Goal: Information Seeking & Learning: Learn about a topic

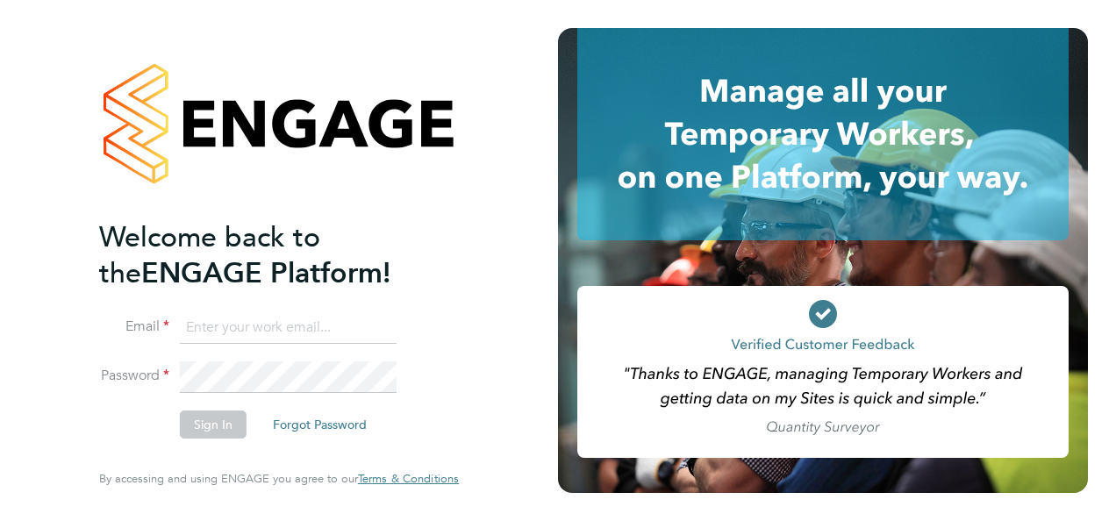
type input "nathan.morris@ncclondon.ac.uk"
click at [221, 424] on button "Sign In" at bounding box center [213, 425] width 67 height 28
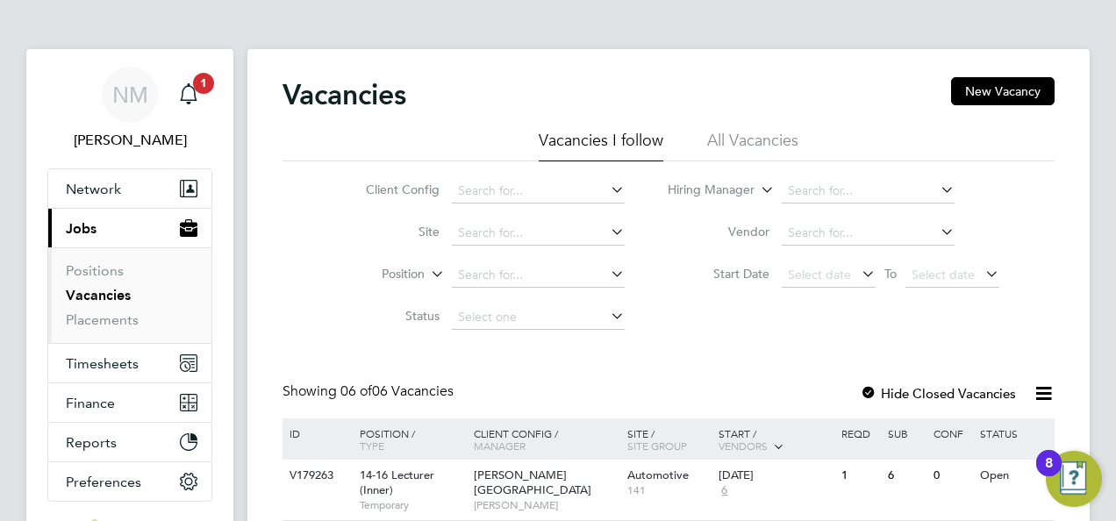
click at [1109, 161] on div "NM Nathan Morris Notifications 1 Applications: Network Sites Workers Current pa…" at bounding box center [558, 476] width 1116 height 953
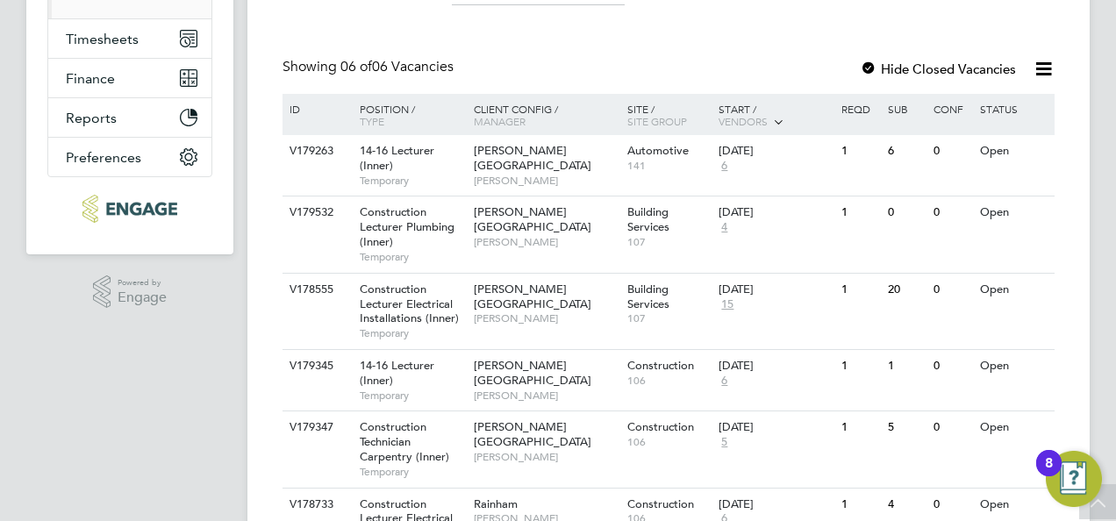
scroll to position [289, 0]
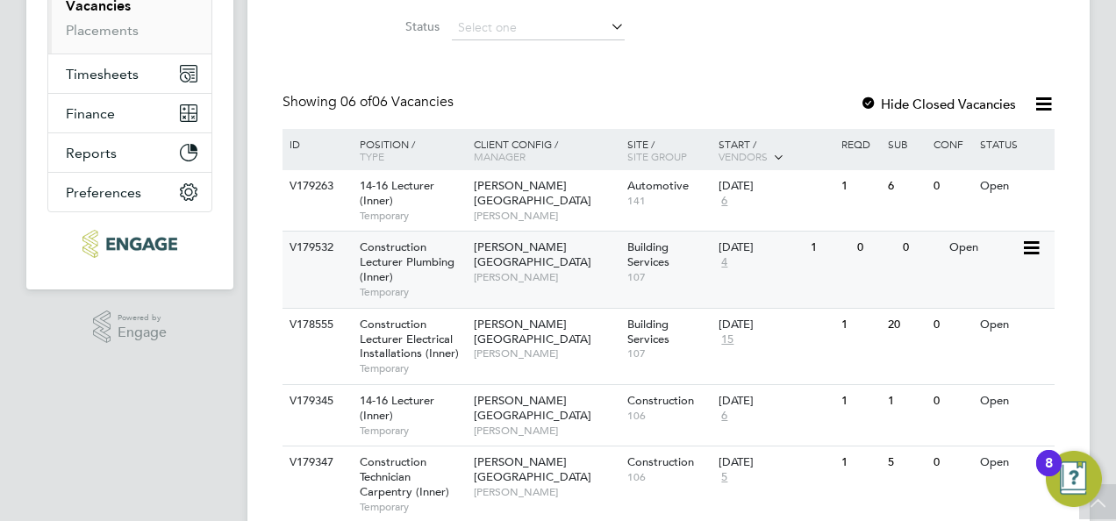
click at [659, 255] on span "Building Services" at bounding box center [648, 254] width 42 height 30
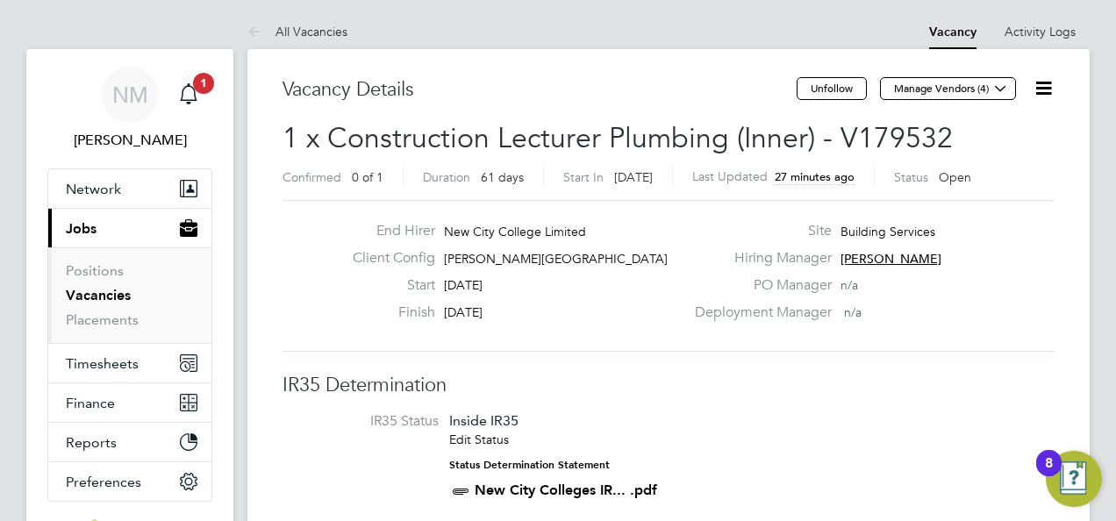
click at [107, 291] on link "Vacancies" at bounding box center [98, 295] width 65 height 17
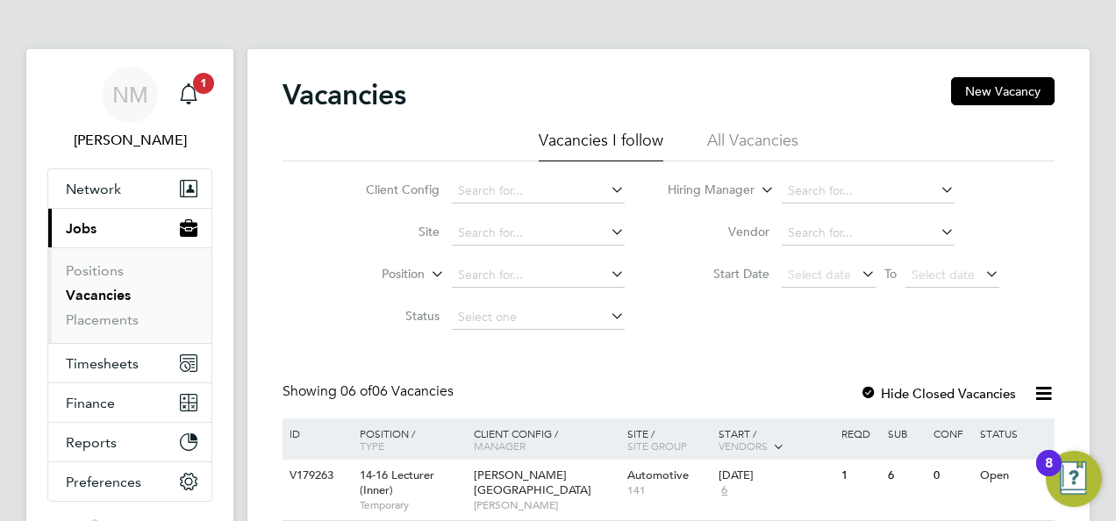
click at [1101, 126] on div "NM Nathan Morris Notifications 1 Applications: Network Sites Workers Current pa…" at bounding box center [558, 476] width 1116 height 953
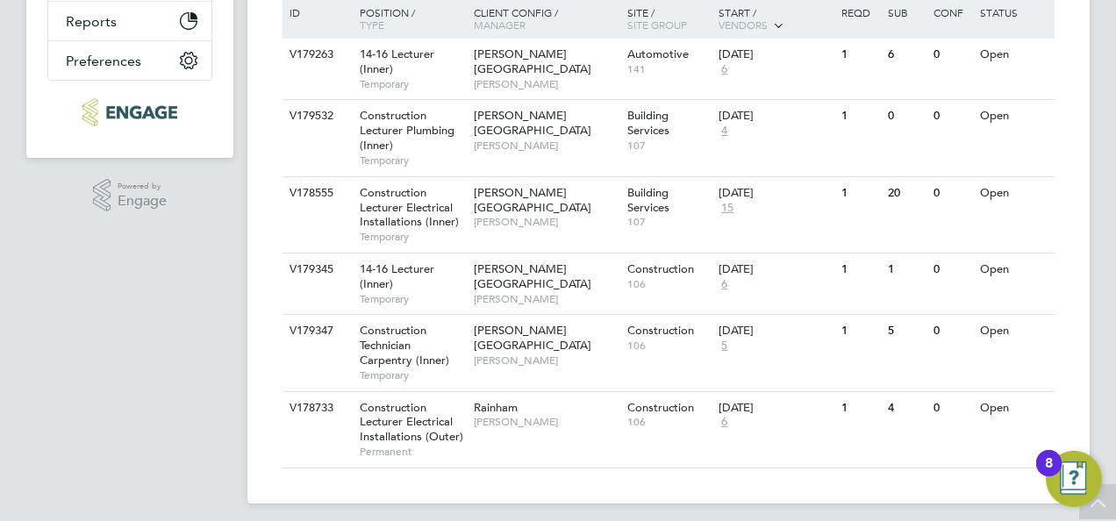
scroll to position [430, 0]
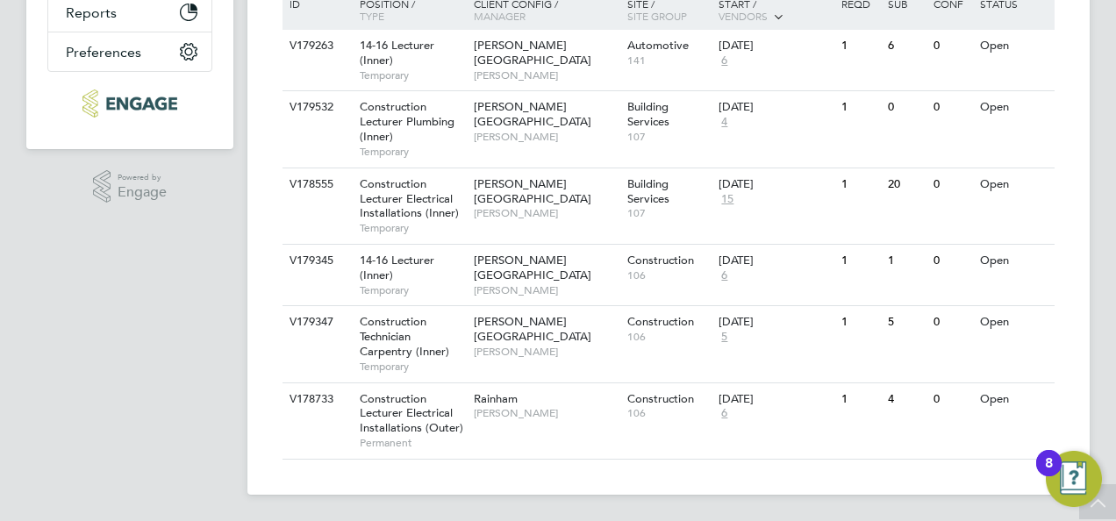
click at [1105, 230] on div "NM Nathan Morris Notifications 1 Applications: Network Sites Workers Current pa…" at bounding box center [558, 46] width 1116 height 953
click at [411, 277] on div "14-16 Lecturer (Inner) Temporary" at bounding box center [408, 275] width 123 height 61
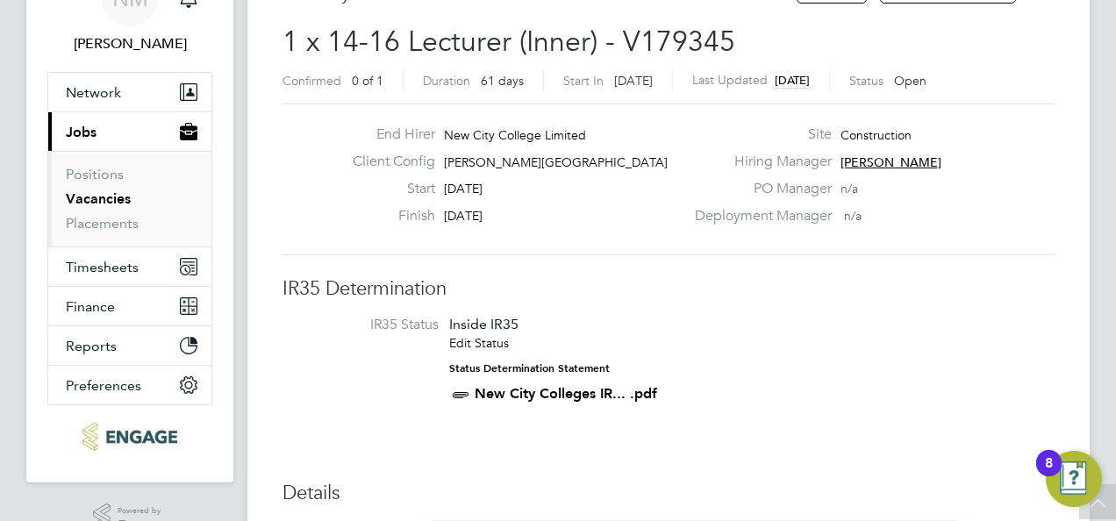
scroll to position [70, 0]
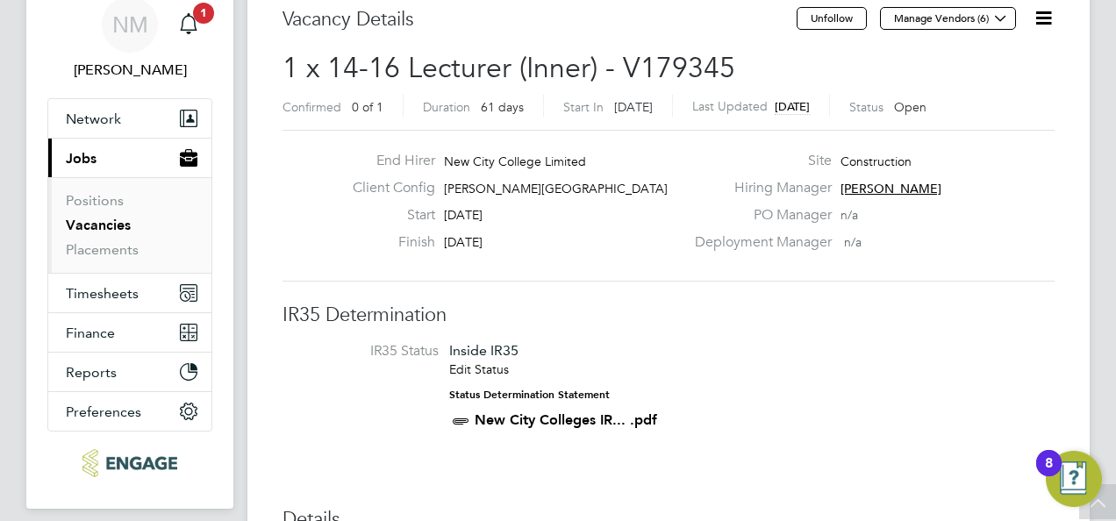
click at [94, 224] on link "Vacancies" at bounding box center [98, 225] width 65 height 17
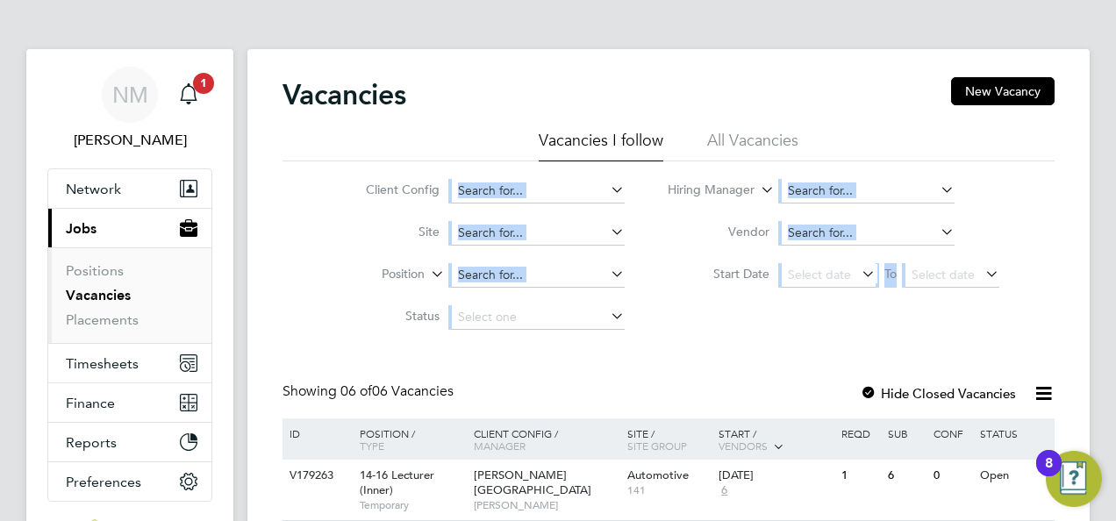
drag, startPoint x: 1111, startPoint y: 151, endPoint x: 1115, endPoint y: 218, distance: 67.6
click at [1115, 218] on div "NM Nathan Morris Notifications 1 Applications: Network Sites Workers Current pa…" at bounding box center [558, 476] width 1116 height 953
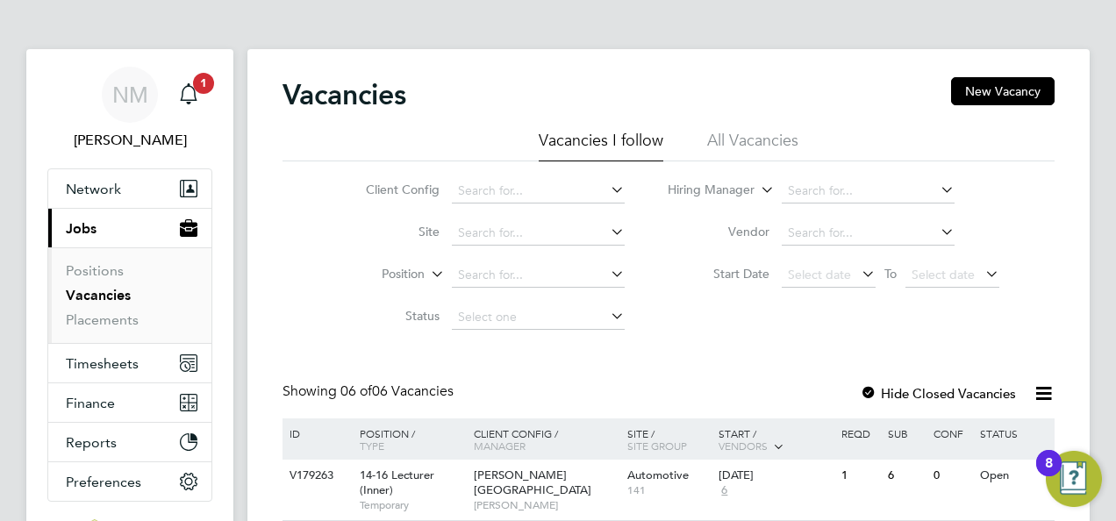
drag, startPoint x: 1115, startPoint y: 218, endPoint x: 1078, endPoint y: 241, distance: 43.3
click at [1078, 241] on div "Vacancies New Vacancy Vacancies I follow All Vacancies Client Config Site Posit…" at bounding box center [668, 486] width 842 height 875
click at [1079, 244] on div "Vacancies New Vacancy Vacancies I follow All Vacancies Client Config Site Posit…" at bounding box center [668, 486] width 842 height 875
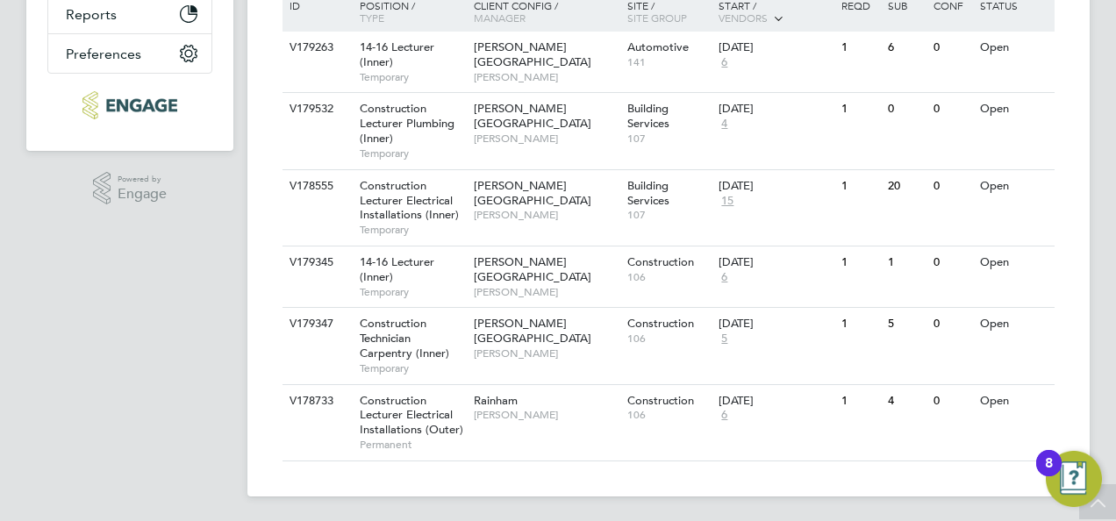
scroll to position [430, 0]
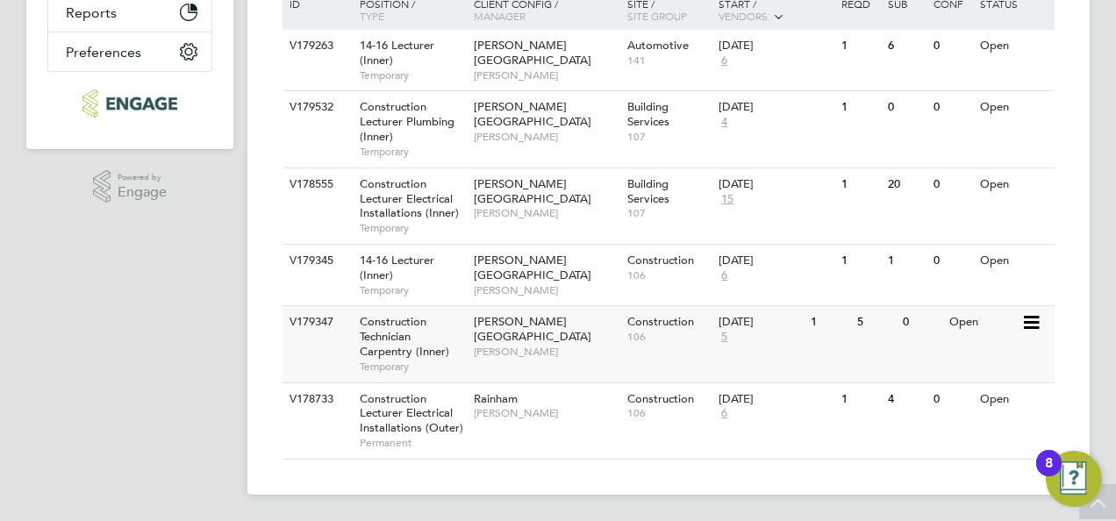
click at [426, 352] on span "Construction Technician Carpentry (Inner)" at bounding box center [404, 336] width 89 height 45
click at [487, 345] on span "[PERSON_NAME]" at bounding box center [546, 352] width 145 height 14
click at [475, 345] on span "[PERSON_NAME]" at bounding box center [546, 352] width 145 height 14
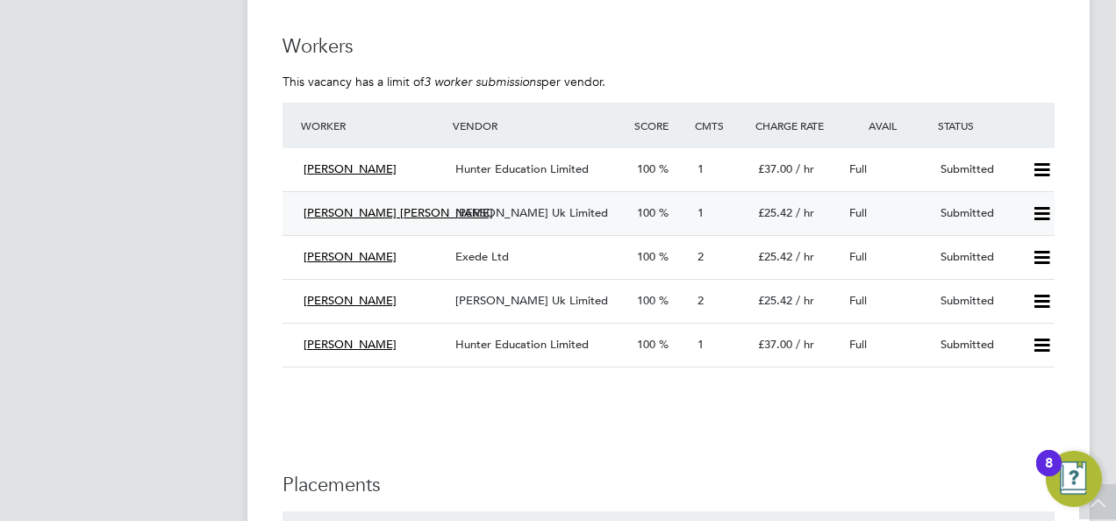
click at [504, 215] on span "[PERSON_NAME] Uk Limited" at bounding box center [531, 212] width 153 height 15
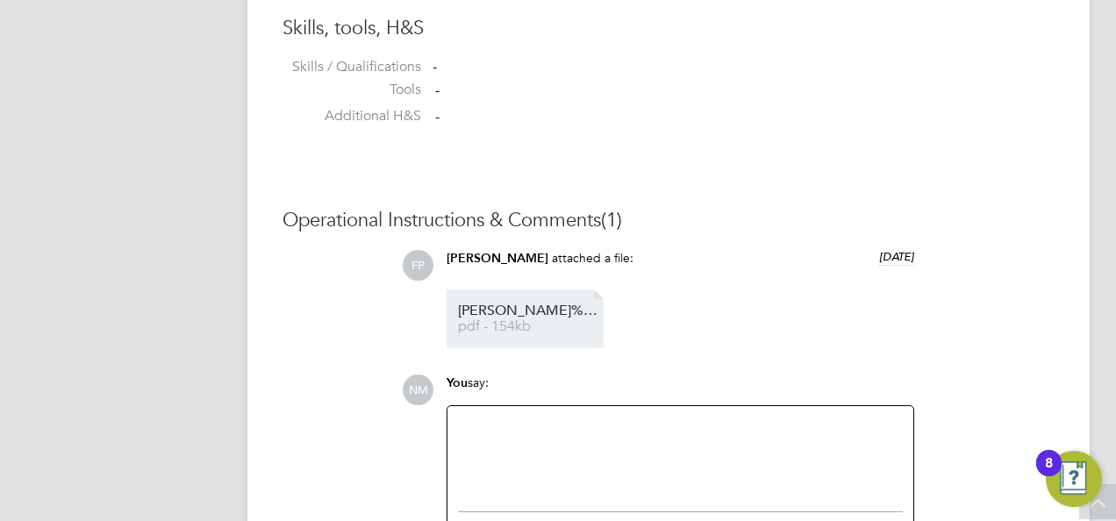
click at [514, 316] on span "David%20Maxwell%20Lawrence%20-%20MH%20CV" at bounding box center [528, 310] width 140 height 13
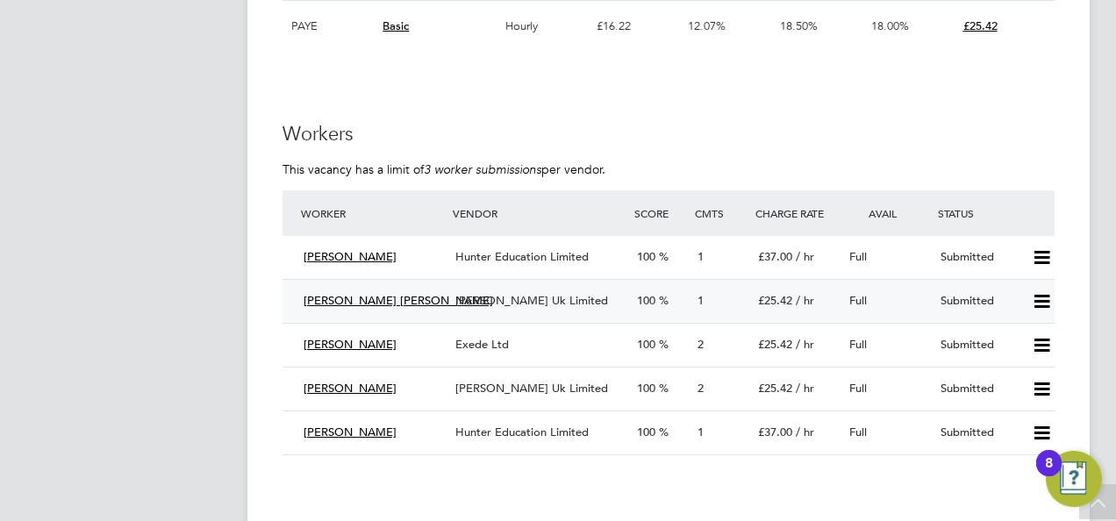
click at [517, 304] on span "[PERSON_NAME] Uk Limited" at bounding box center [531, 300] width 153 height 15
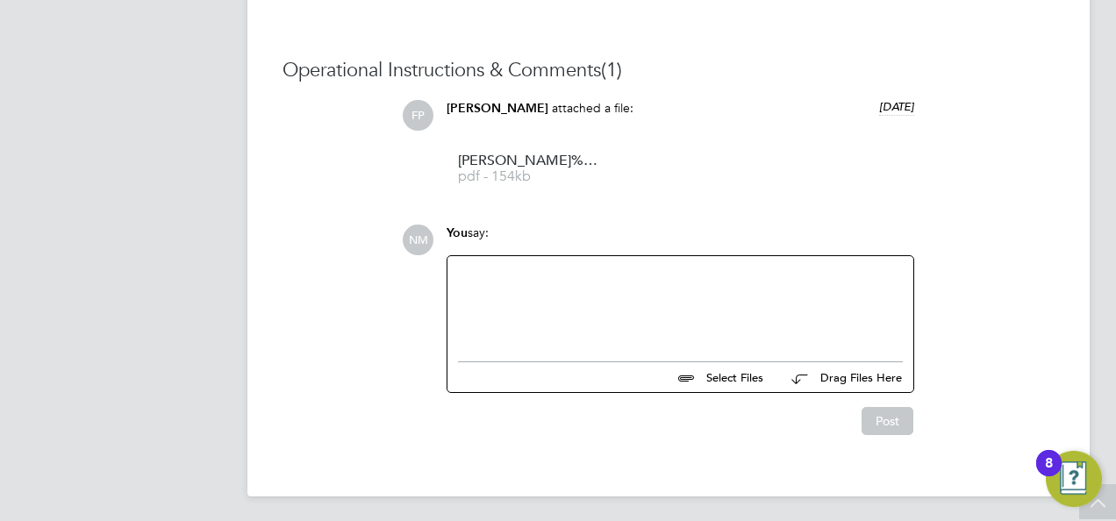
scroll to position [1599, 0]
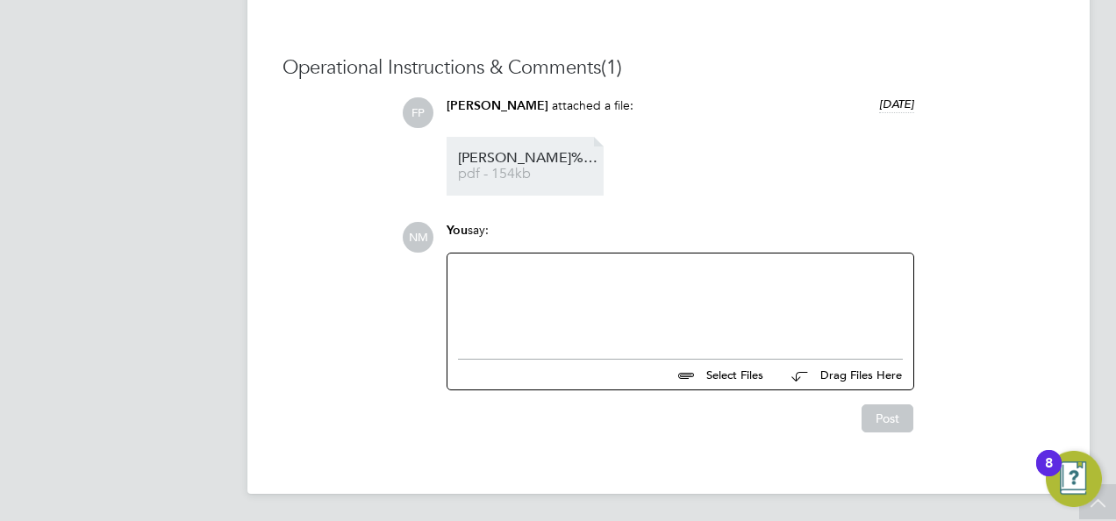
click at [512, 182] on li "David%20Maxwell%20Lawrence%20-%20MH%20CV pdf - 154kb" at bounding box center [525, 166] width 157 height 59
click at [525, 177] on span "pdf - 154kb" at bounding box center [528, 174] width 140 height 13
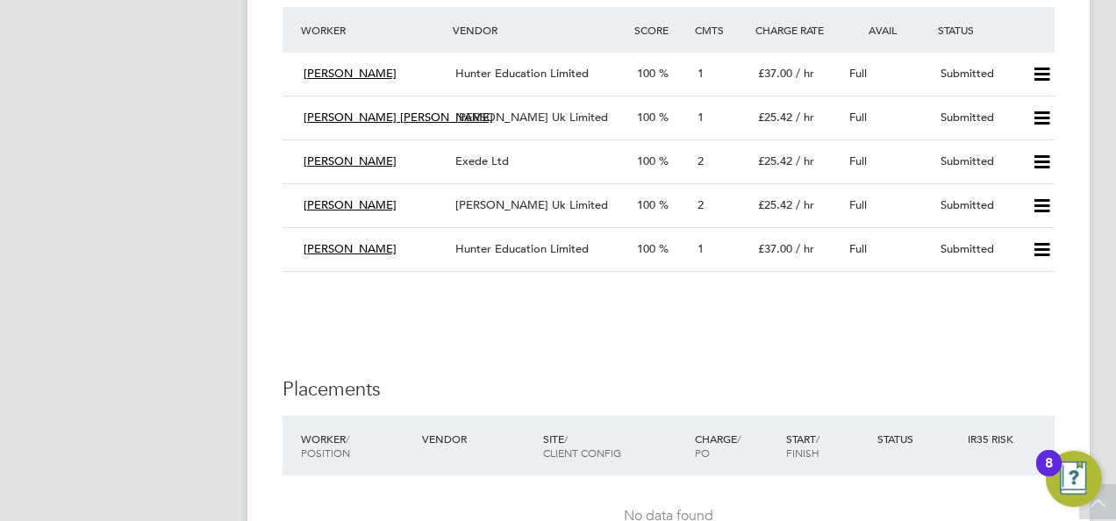
click at [314, 154] on span "Lee" at bounding box center [350, 161] width 93 height 15
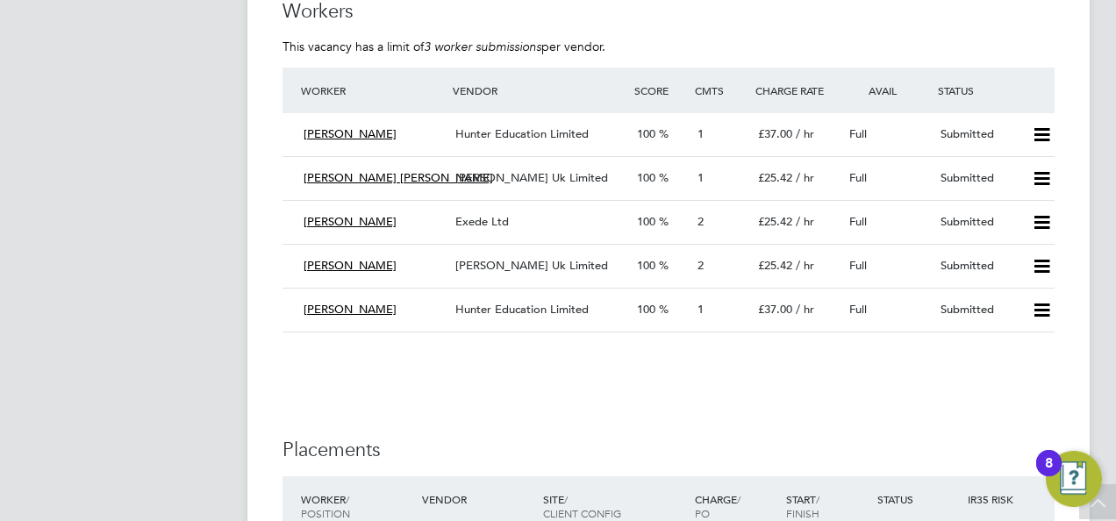
scroll to position [3166, 0]
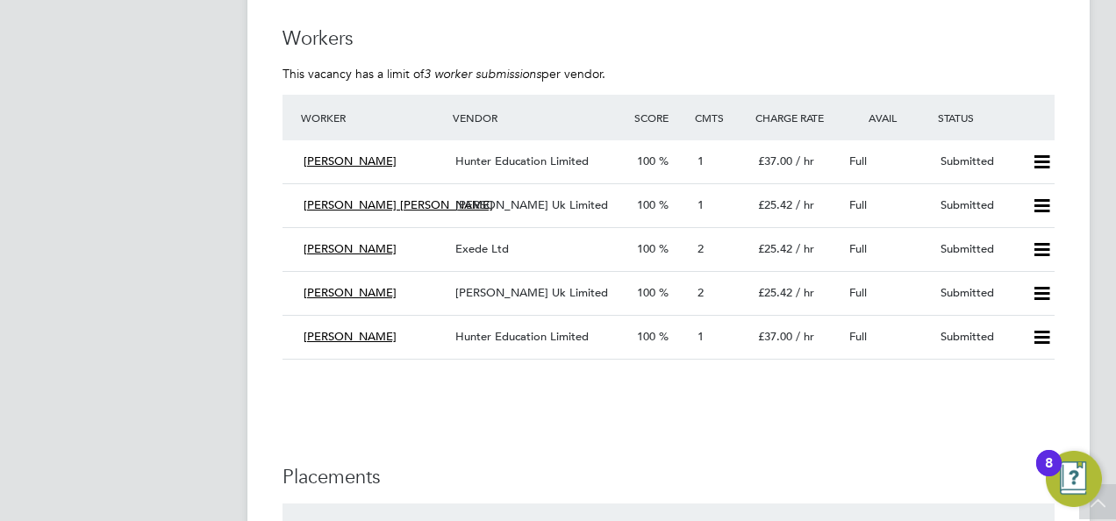
click at [318, 244] on span "Lee" at bounding box center [350, 248] width 93 height 15
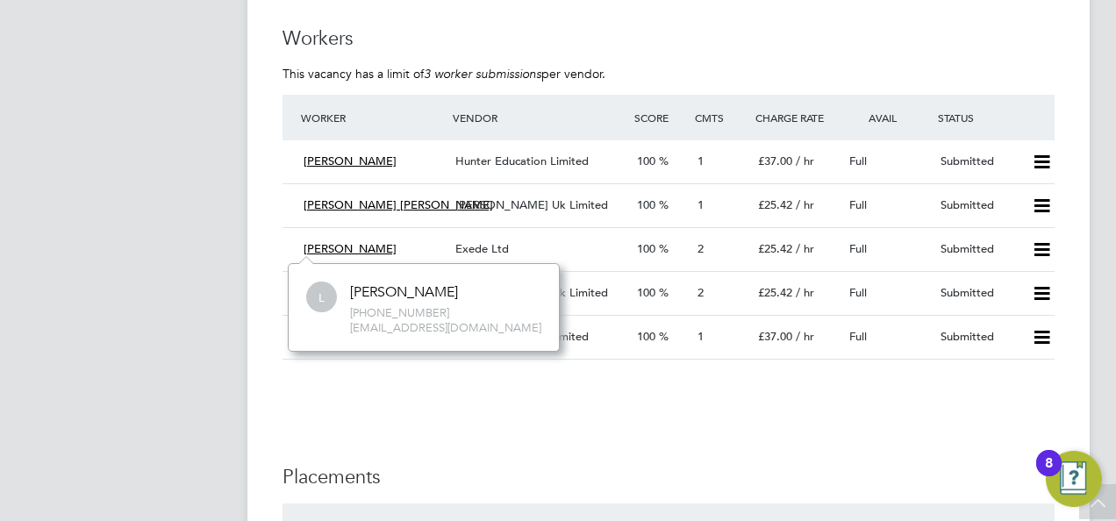
click at [472, 247] on span "Exede Ltd" at bounding box center [482, 248] width 54 height 15
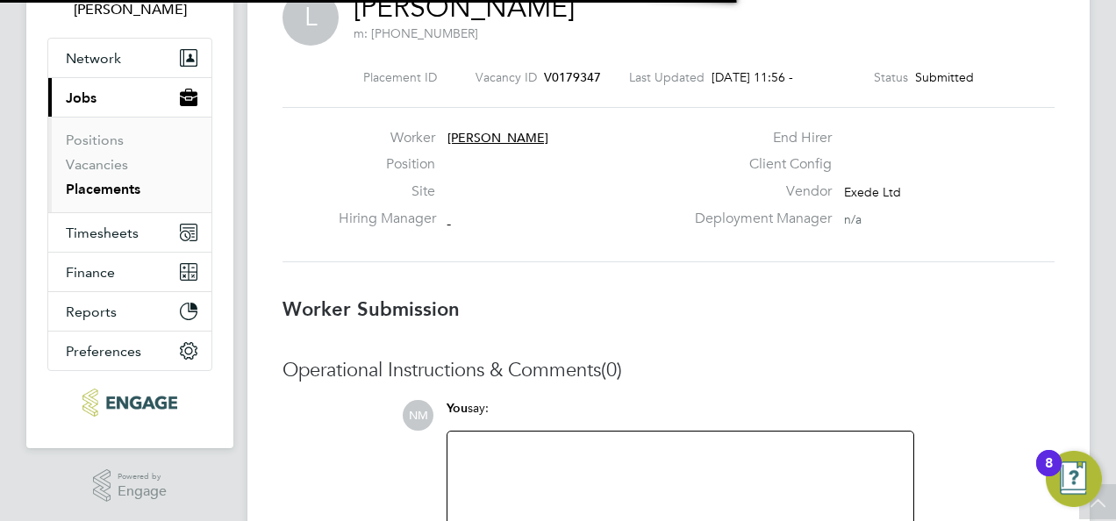
scroll to position [9, 9]
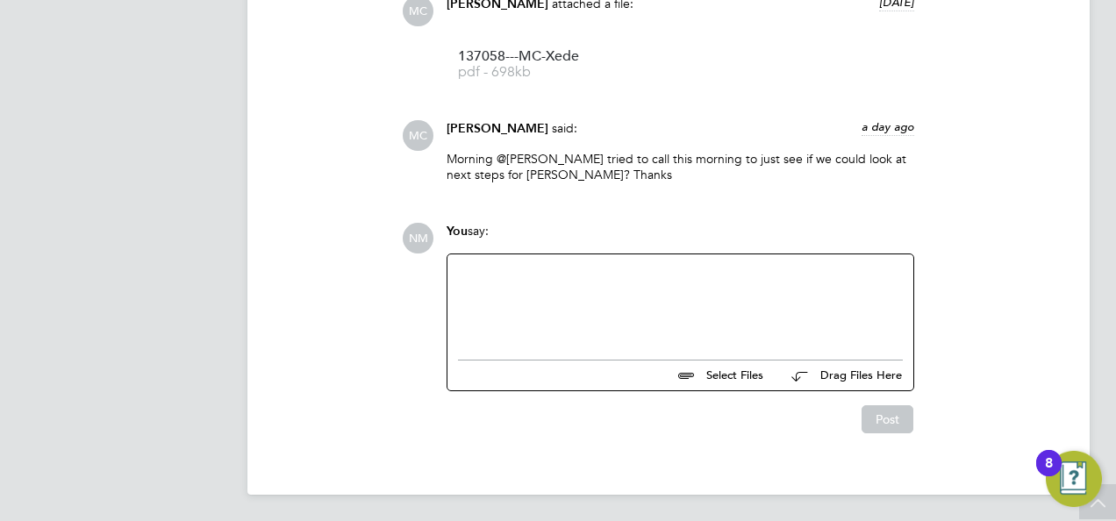
click at [511, 69] on span "pdf - 698kb" at bounding box center [528, 72] width 140 height 13
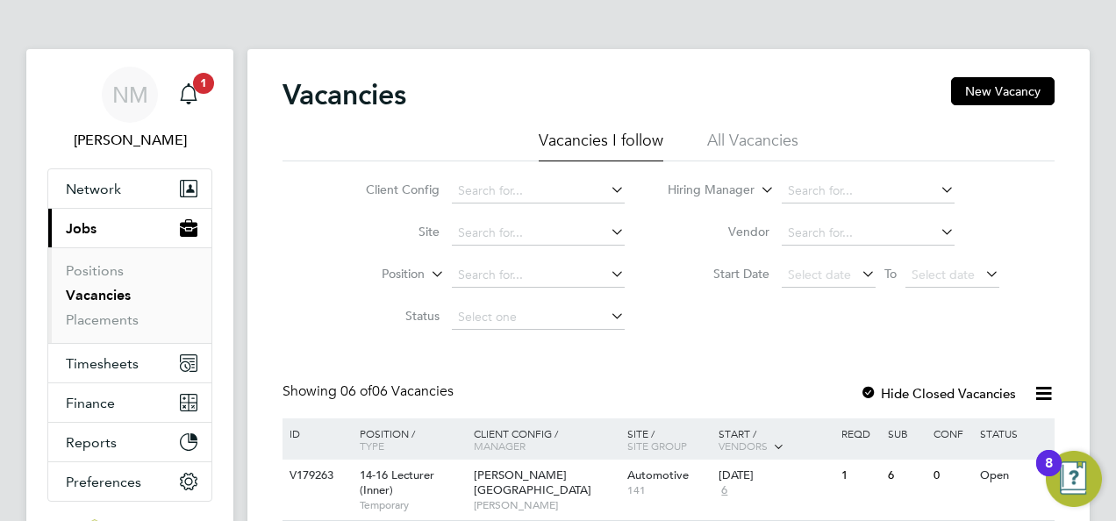
click at [545, 249] on li "Site" at bounding box center [482, 233] width 330 height 42
drag, startPoint x: 1107, startPoint y: 184, endPoint x: 1098, endPoint y: 327, distance: 143.3
click at [1098, 327] on div "NM [PERSON_NAME] Notifications 1 Applications: Network Sites Workers Current pa…" at bounding box center [558, 476] width 1116 height 953
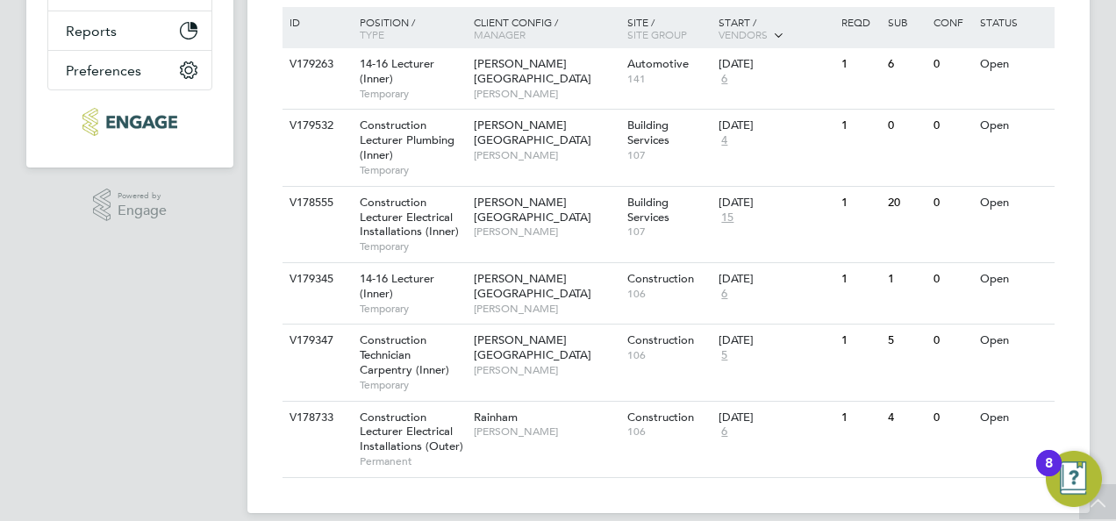
scroll to position [430, 0]
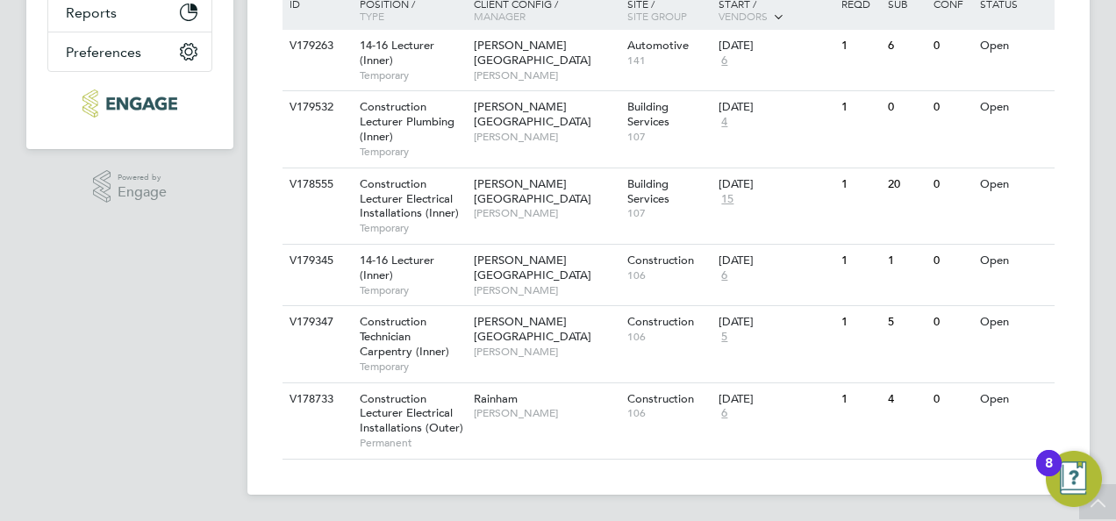
click at [554, 130] on span "[PERSON_NAME]" at bounding box center [546, 137] width 145 height 14
click at [549, 266] on span "[PERSON_NAME][GEOGRAPHIC_DATA]" at bounding box center [533, 268] width 118 height 30
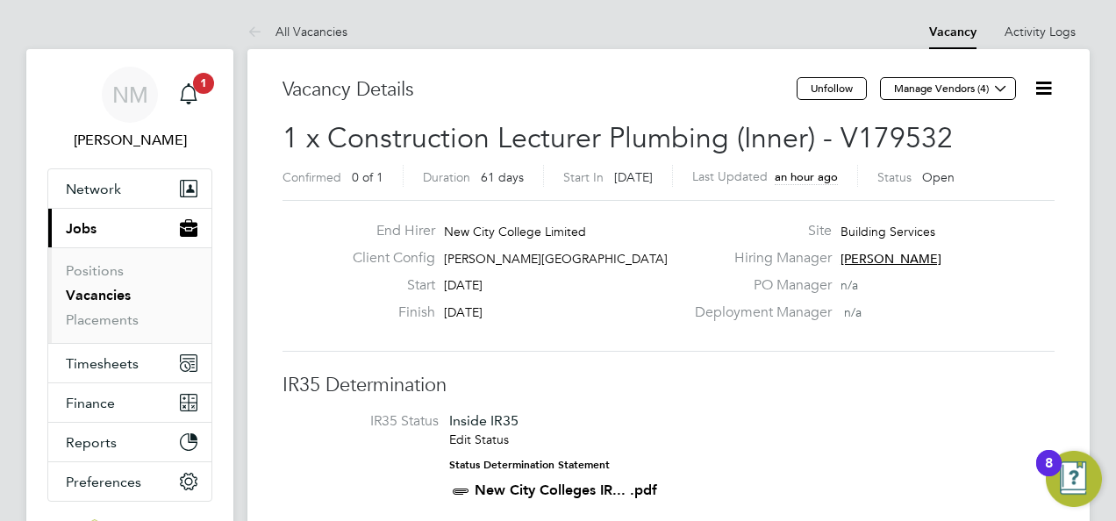
click at [1000, 89] on icon at bounding box center [1000, 88] width 13 height 13
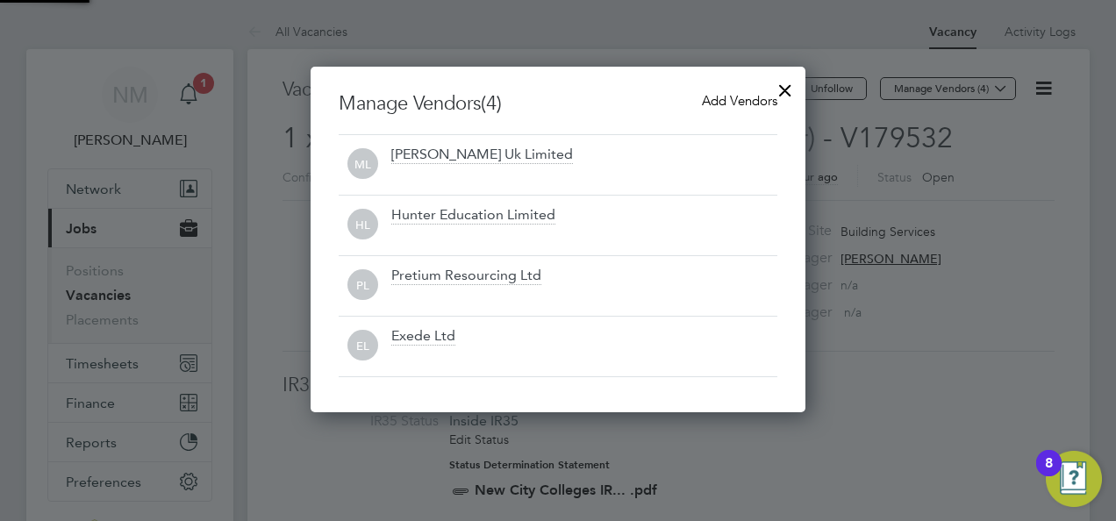
scroll to position [345, 495]
click at [995, 323] on div at bounding box center [558, 260] width 1116 height 521
click at [823, 296] on div at bounding box center [558, 260] width 1116 height 521
click at [782, 90] on div at bounding box center [785, 86] width 32 height 32
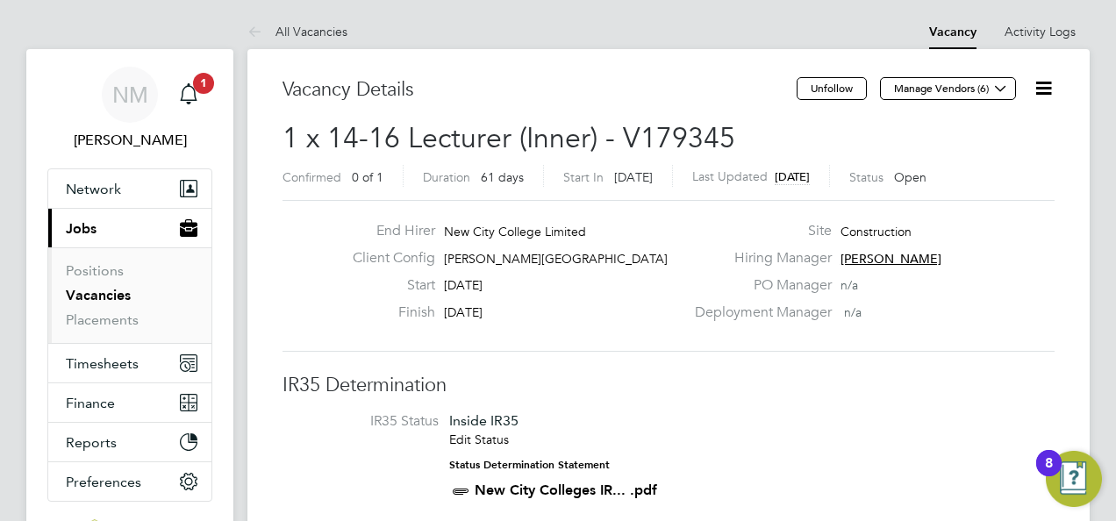
click at [1046, 87] on icon at bounding box center [1044, 88] width 22 height 22
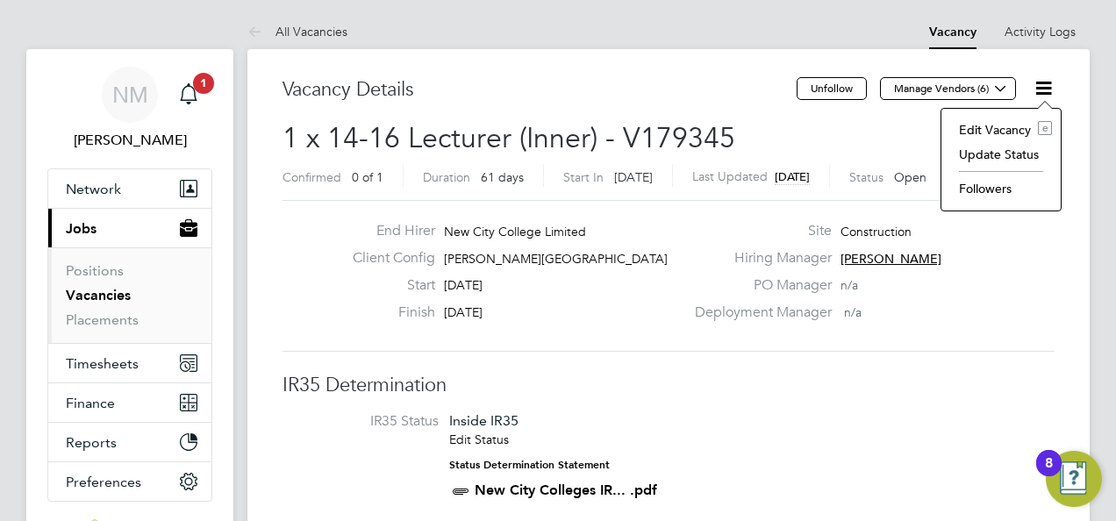
click at [1023, 128] on li "Edit Vacancy e" at bounding box center [1001, 130] width 102 height 25
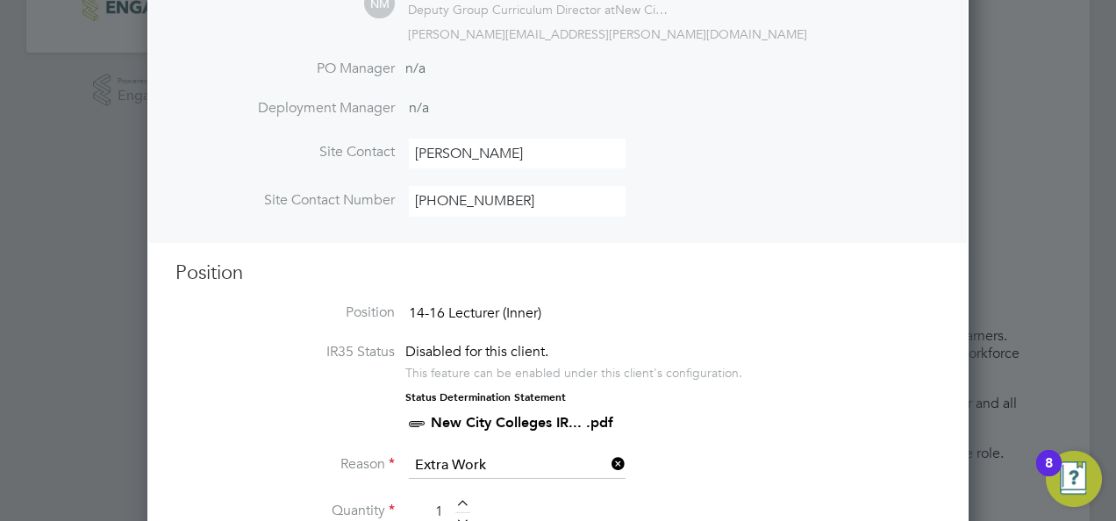
scroll to position [614, 0]
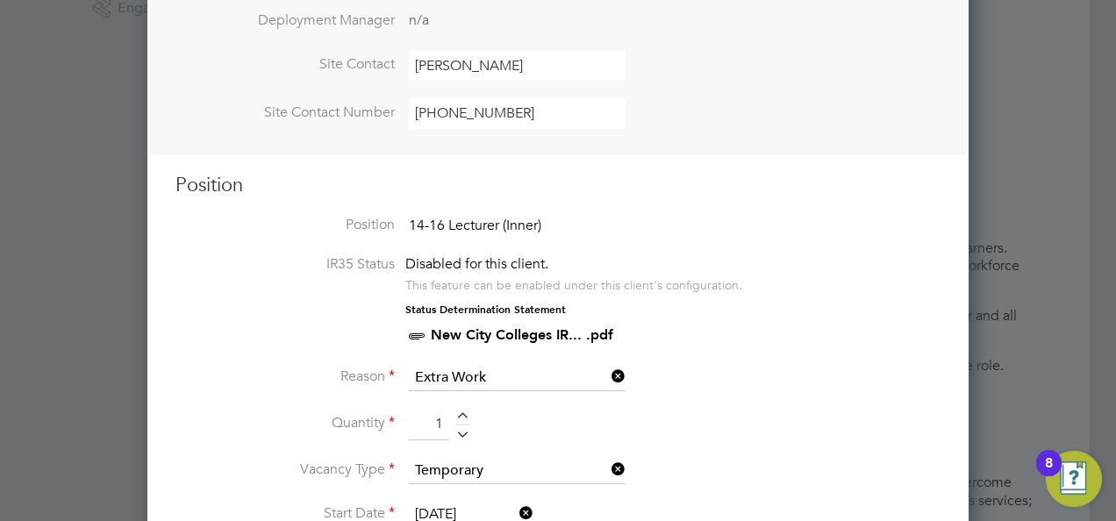
click at [505, 218] on span "14-16 Lecturer (Inner)" at bounding box center [475, 226] width 132 height 18
click at [473, 255] on span "Disabled for this client." at bounding box center [476, 264] width 143 height 18
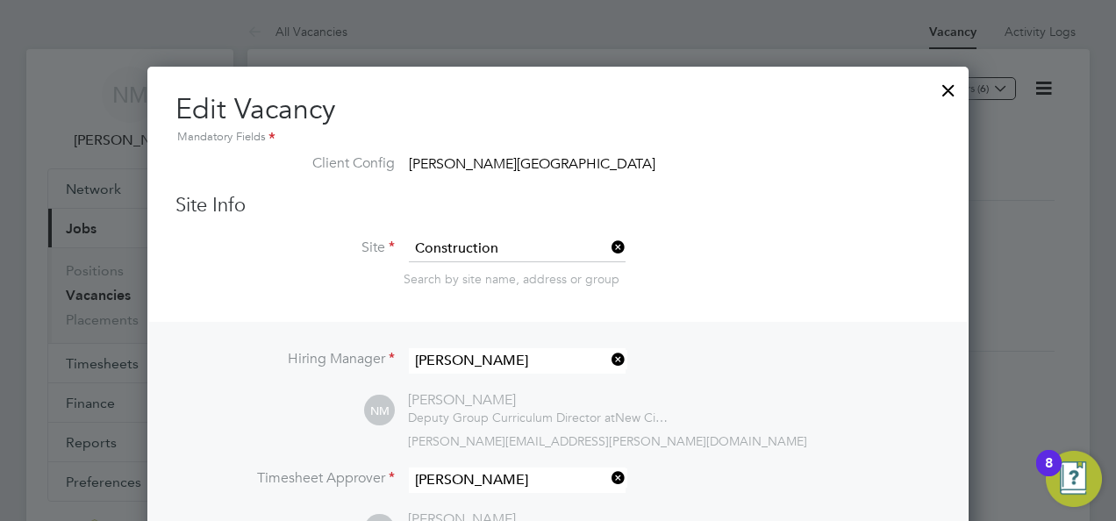
click at [947, 84] on div at bounding box center [949, 86] width 32 height 32
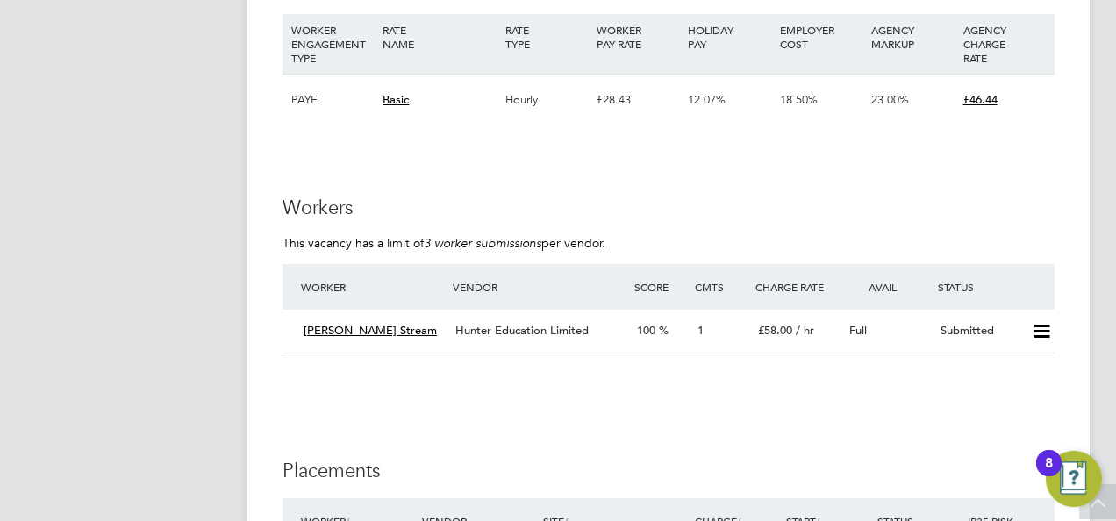
click at [531, 329] on span "Hunter Education Limited" at bounding box center [521, 330] width 133 height 15
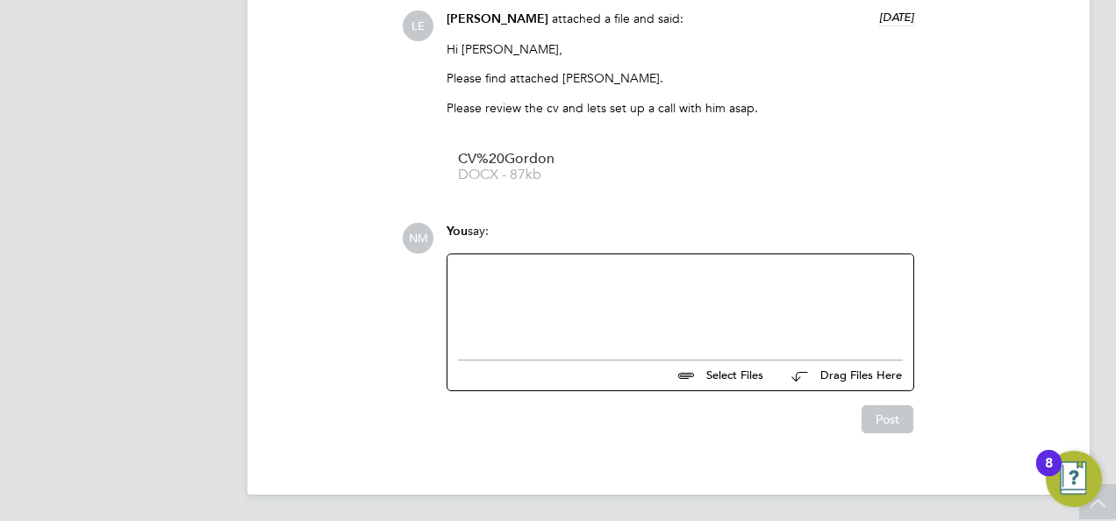
click at [507, 161] on span "CV%20Gordon" at bounding box center [528, 159] width 140 height 13
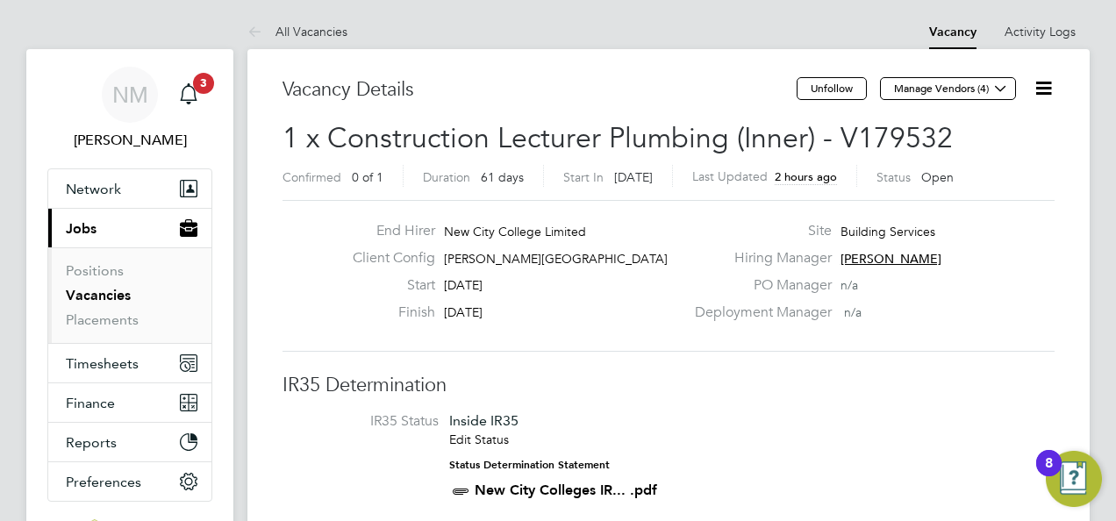
click at [96, 300] on link "Vacancies" at bounding box center [98, 295] width 65 height 17
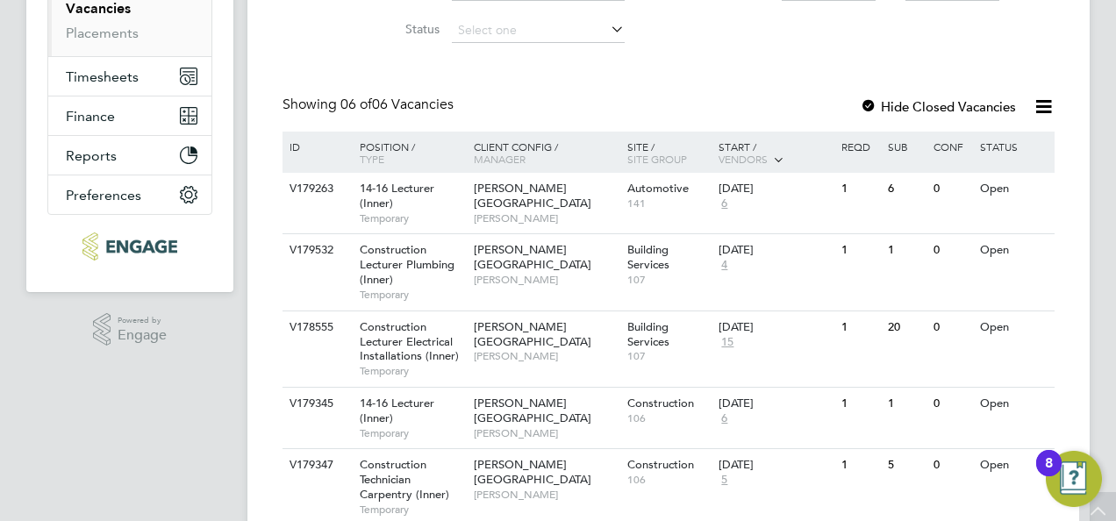
scroll to position [430, 0]
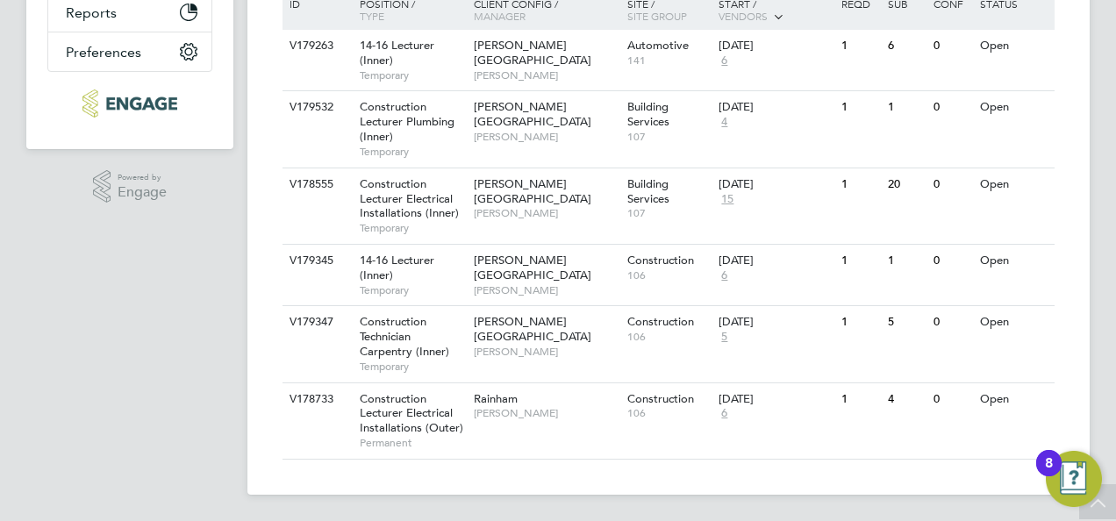
click at [509, 283] on span "[PERSON_NAME]" at bounding box center [546, 290] width 145 height 14
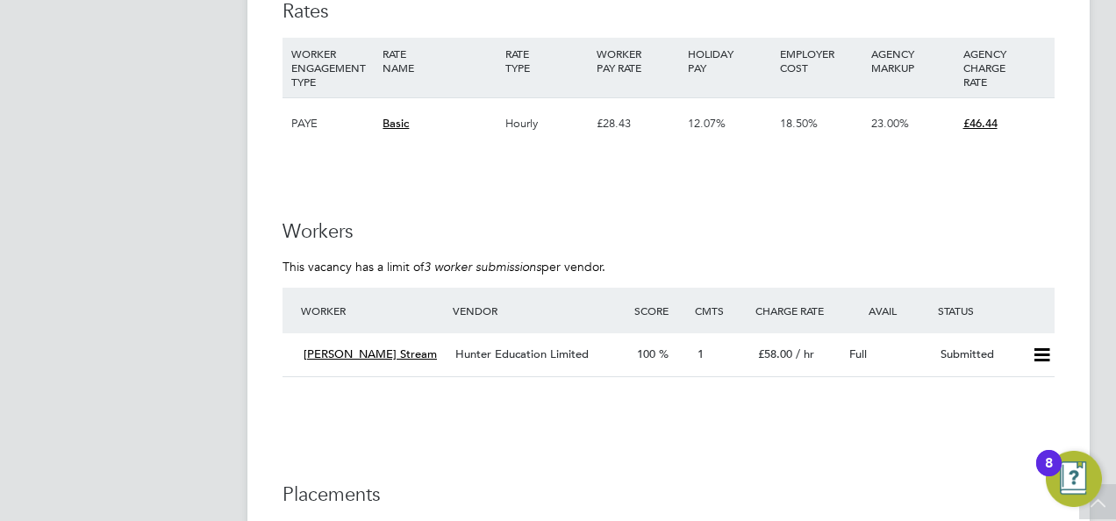
scroll to position [3123, 0]
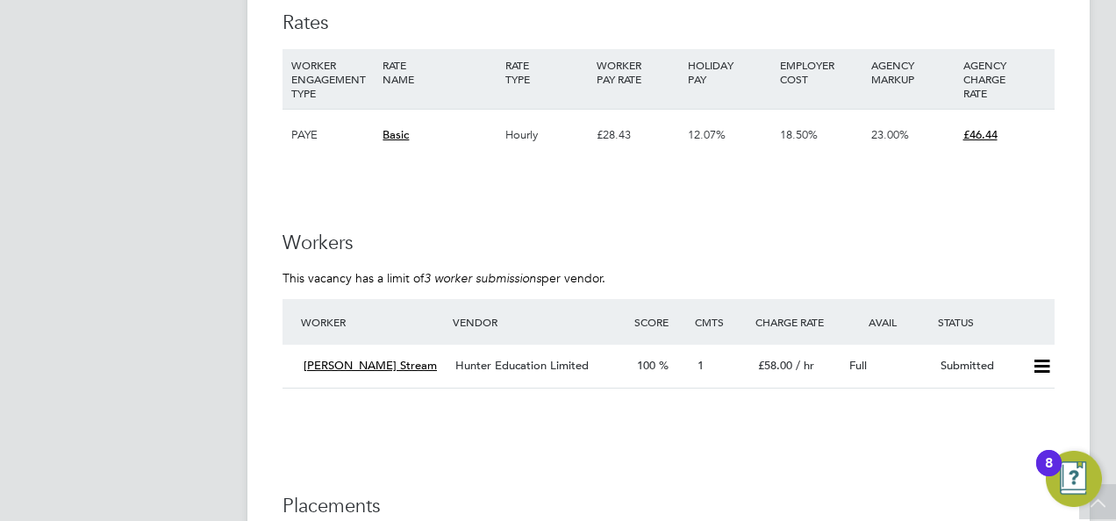
click at [373, 364] on span "[PERSON_NAME] Stream" at bounding box center [370, 365] width 133 height 15
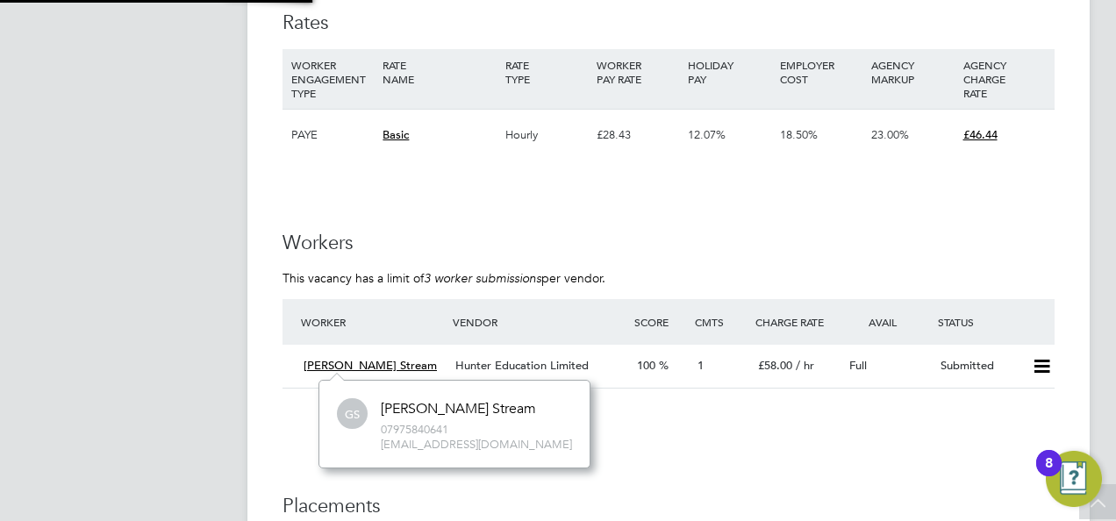
scroll to position [14, 81]
click at [547, 367] on span "Hunter Education Limited" at bounding box center [521, 365] width 133 height 15
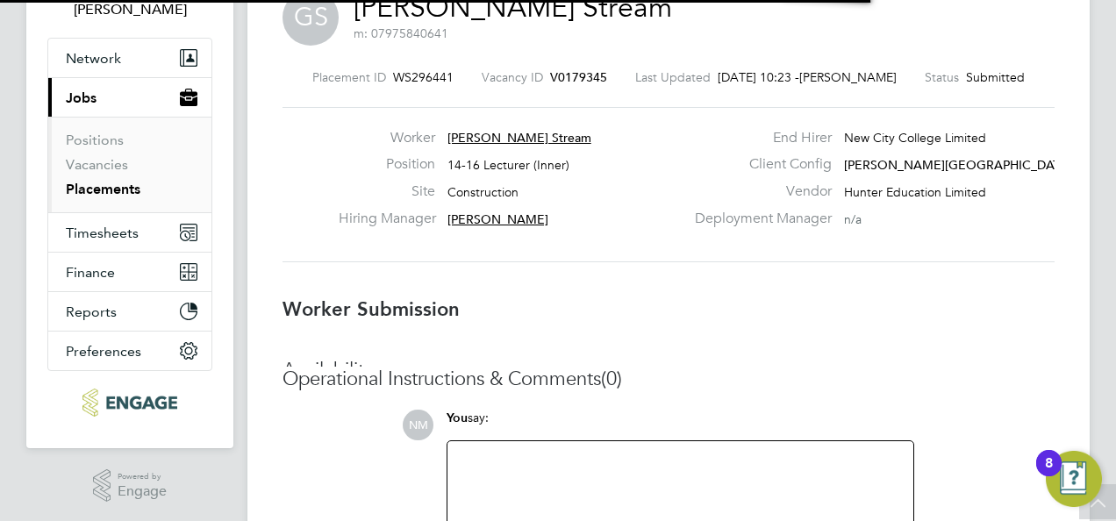
scroll to position [27, 347]
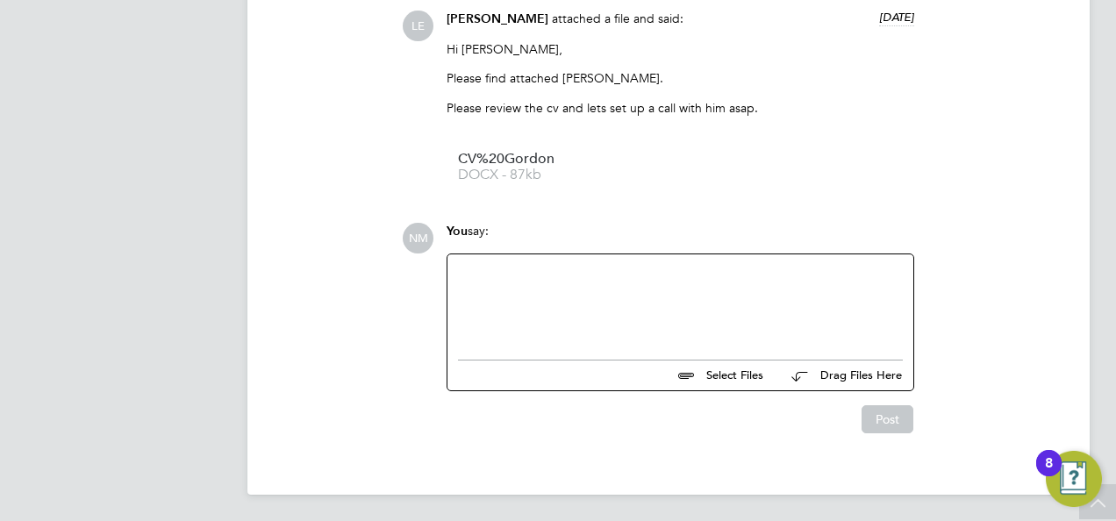
click at [507, 168] on span "DOCX - 87kb" at bounding box center [528, 174] width 140 height 13
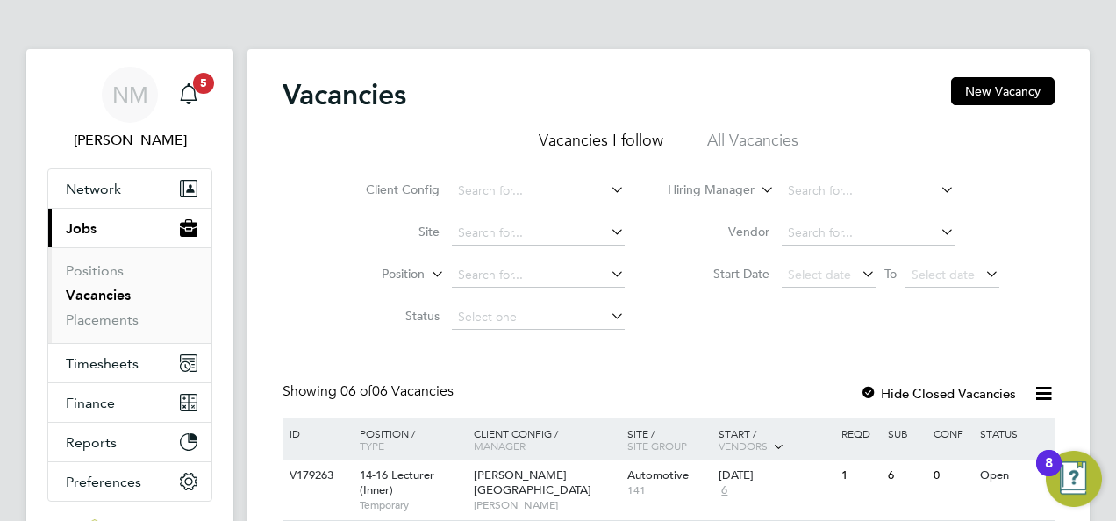
click at [368, 520] on html "NM [PERSON_NAME] Notifications 5 Applications: Network Sites Workers Current pa…" at bounding box center [558, 476] width 1116 height 953
drag, startPoint x: 916, startPoint y: 65, endPoint x: 928, endPoint y: 85, distance: 23.6
click at [918, 75] on div "Vacancies New Vacancy Vacancies I follow All Vacancies Client Config Site Posit…" at bounding box center [668, 486] width 842 height 875
